Goal: Use online tool/utility: Utilize a website feature to perform a specific function

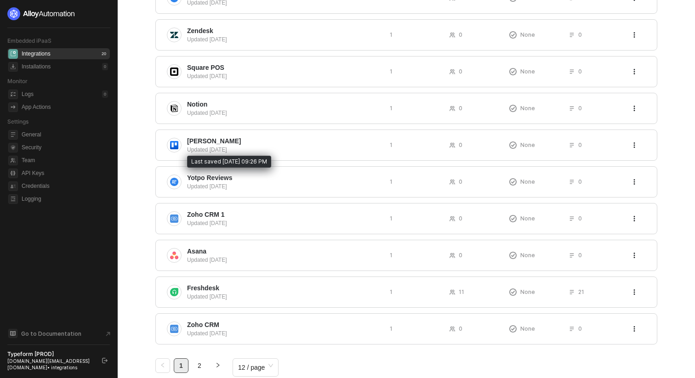
scroll to position [221, 0]
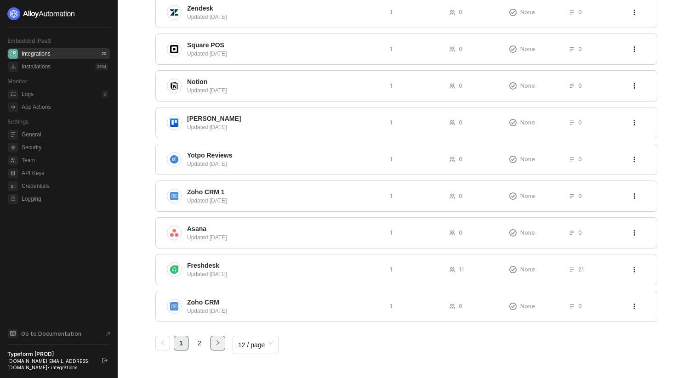
click at [210, 342] on button "button" at bounding box center [217, 343] width 15 height 15
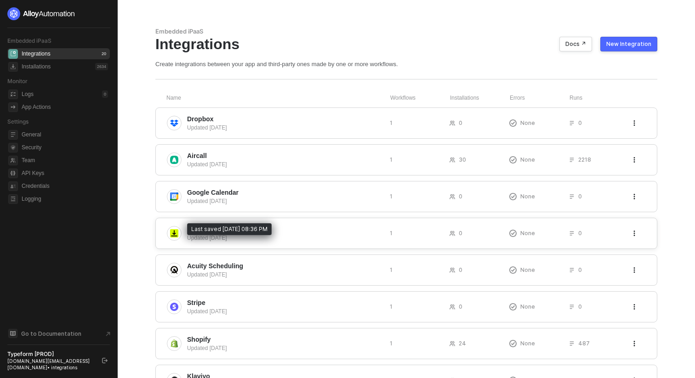
scroll to position [74, 0]
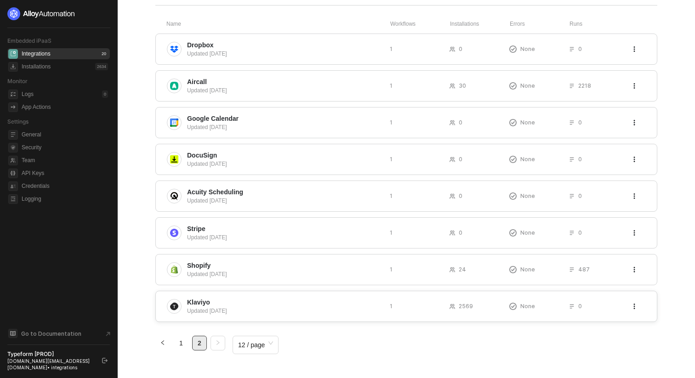
click at [228, 298] on span "Klaviyo" at bounding box center [284, 302] width 195 height 9
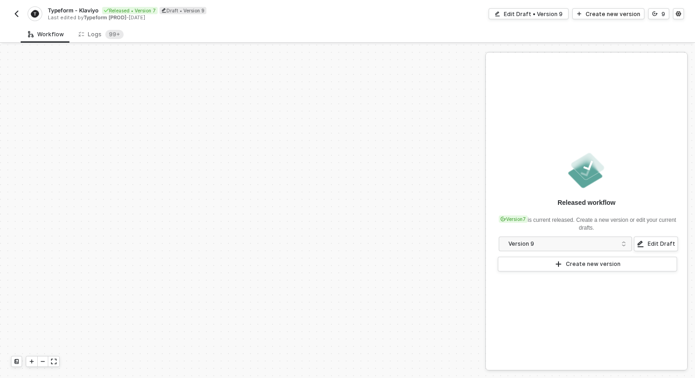
scroll to position [210, 0]
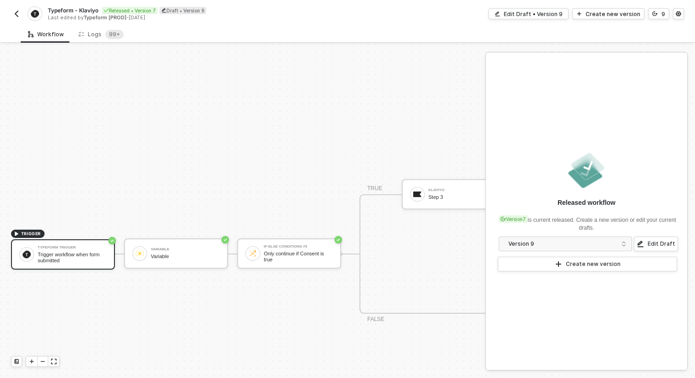
click at [13, 14] on img "button" at bounding box center [16, 13] width 7 height 7
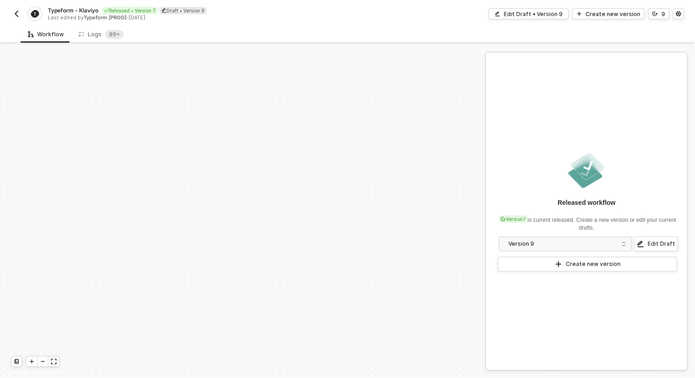
scroll to position [210, 0]
